Goal: Find specific page/section: Find specific page/section

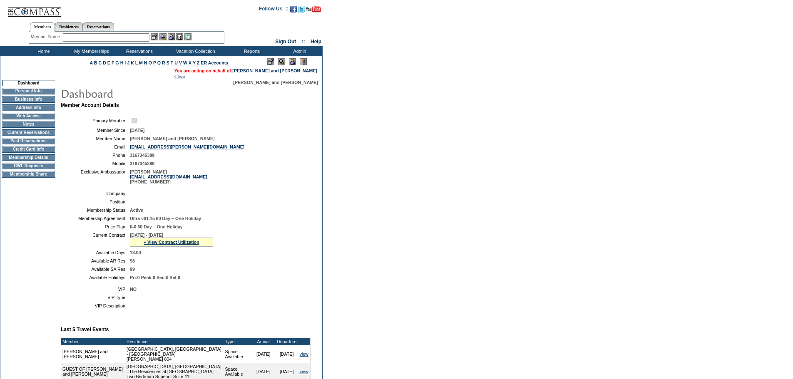
click at [39, 161] on td "Membership Details" at bounding box center [28, 157] width 53 height 7
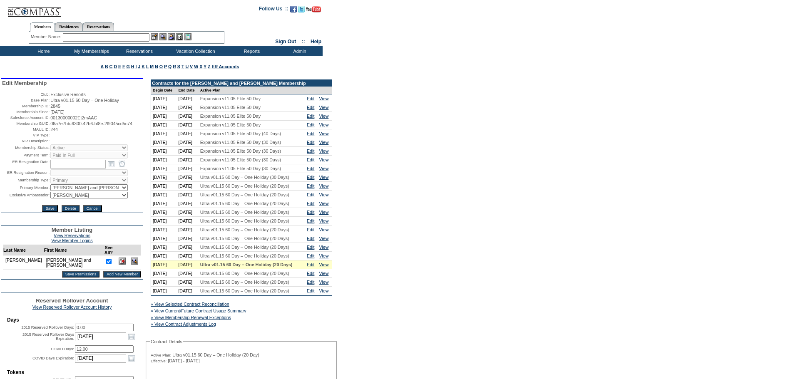
click at [136, 35] on input "text" at bounding box center [106, 37] width 87 height 8
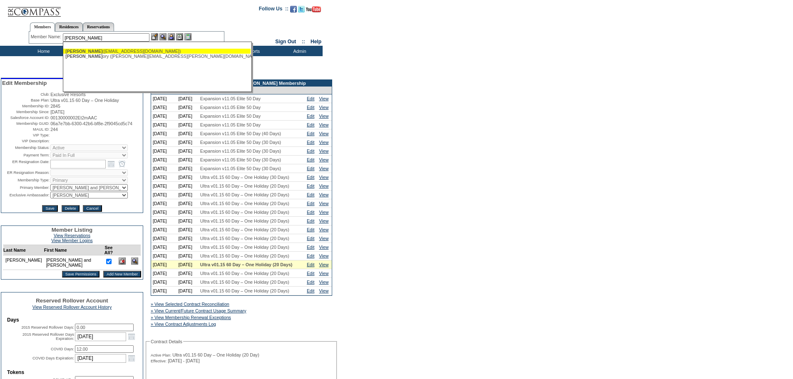
click at [121, 50] on div "Brown, Greg (gbrown@b-bmusic.com)" at bounding box center [156, 51] width 183 height 5
type input "Brown, Greg (gbrown@b-bmusic.com)"
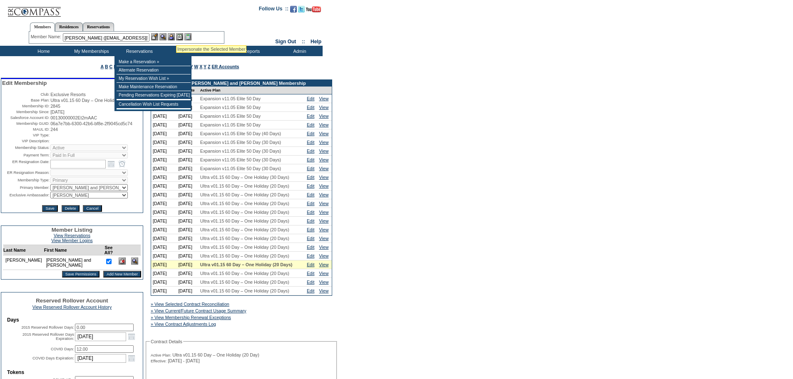
click at [174, 35] on img at bounding box center [171, 36] width 7 height 7
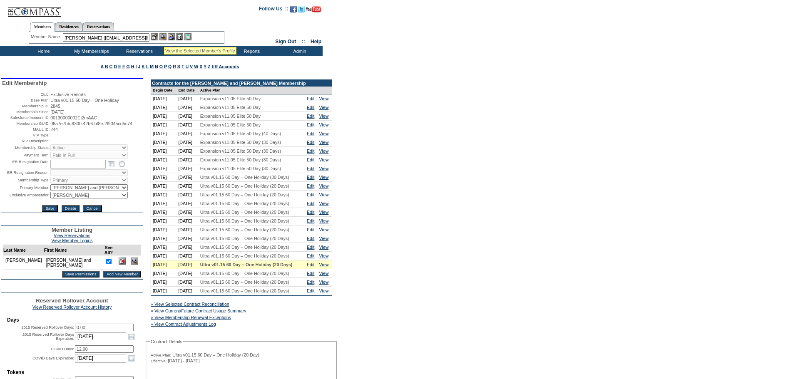
click at [163, 37] on img at bounding box center [162, 36] width 7 height 7
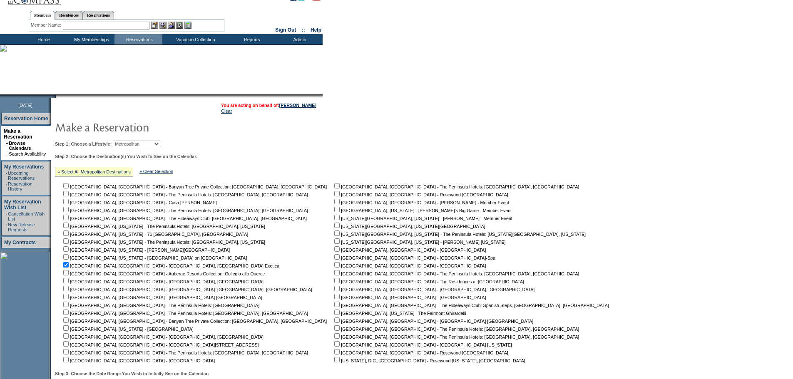
scroll to position [5, 0]
